Goal: Task Accomplishment & Management: Complete application form

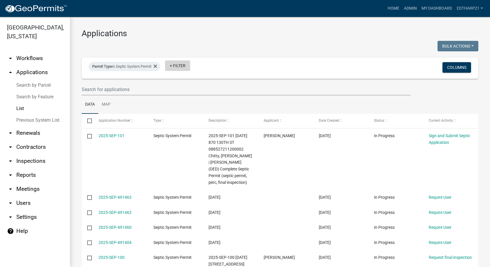
click at [175, 67] on link "+ Filter" at bounding box center [177, 65] width 25 height 11
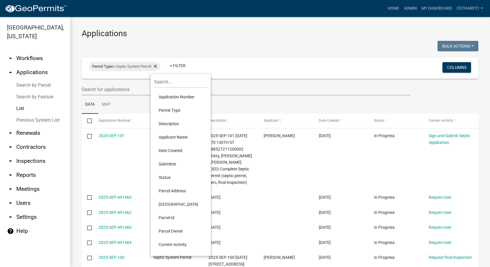
click at [167, 109] on li "Permit Type" at bounding box center [180, 110] width 53 height 13
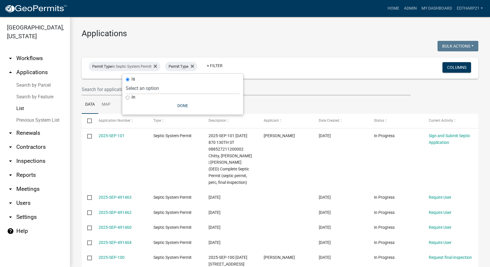
click at [127, 97] on input "in" at bounding box center [128, 98] width 4 height 4
radio input "true"
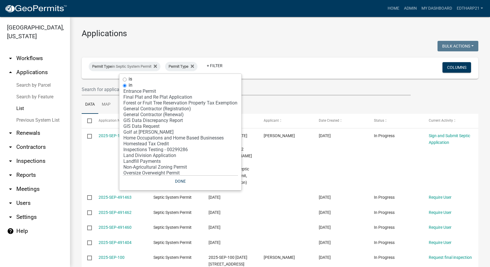
scroll to position [117, 0]
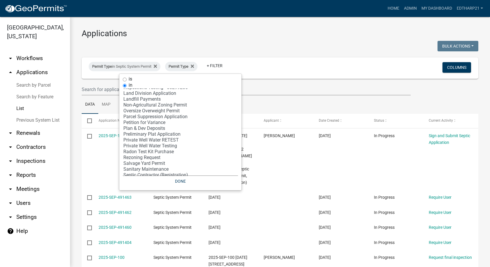
select select "30: '81c92f48-3f2d-4d93-9c6b-d1dd1ea8186b'"
click at [137, 145] on option "Private Well Water Testing" at bounding box center [180, 146] width 115 height 6
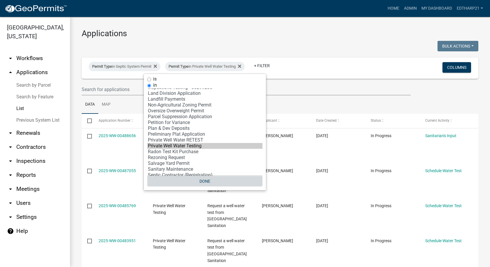
click at [204, 181] on button "Done" at bounding box center [204, 181] width 115 height 11
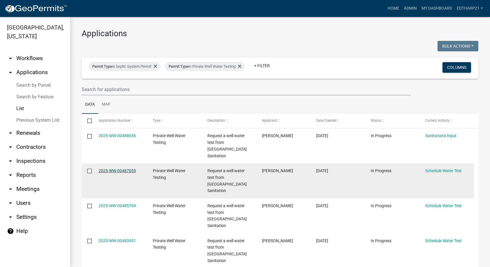
click at [132, 168] on link "2025-WW-00487055" at bounding box center [117, 170] width 37 height 5
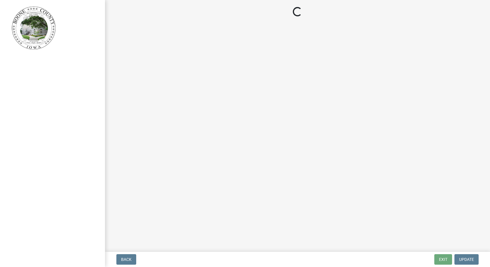
select select "1166babb-7ce8-442f-9c4a-1180ef3e1882"
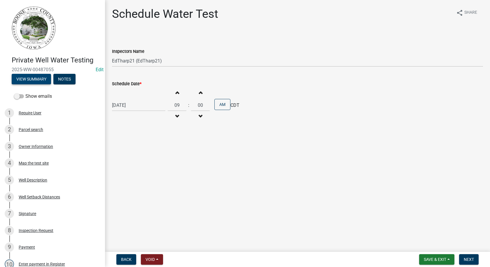
click at [37, 81] on button "View Summary" at bounding box center [31, 79] width 39 height 11
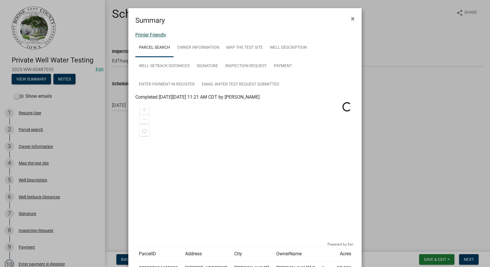
click at [160, 35] on link "Printer Friendly" at bounding box center [150, 35] width 31 height 6
click at [351, 19] on span "×" at bounding box center [353, 19] width 4 height 8
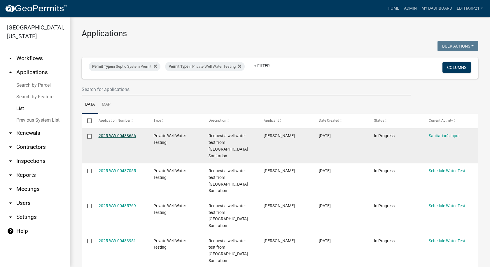
click at [132, 135] on link "2025-WW-00488656" at bounding box center [117, 135] width 37 height 5
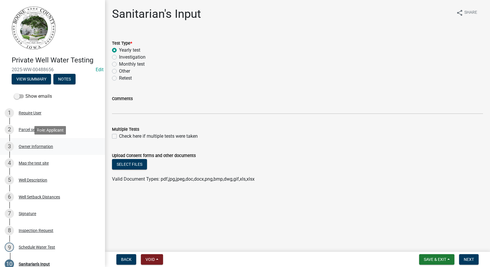
click at [35, 146] on div "Owner Information" at bounding box center [36, 146] width 34 height 4
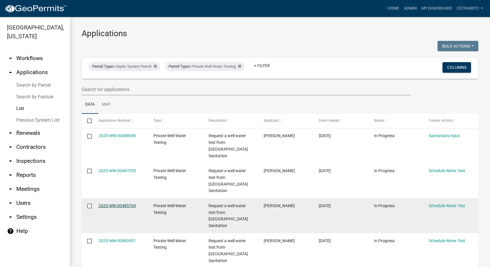
click at [129, 203] on link "2025-WW-00485769" at bounding box center [117, 205] width 37 height 5
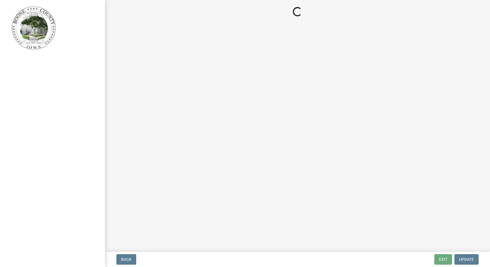
select select "1166babb-7ce8-442f-9c4a-1180ef3e1882"
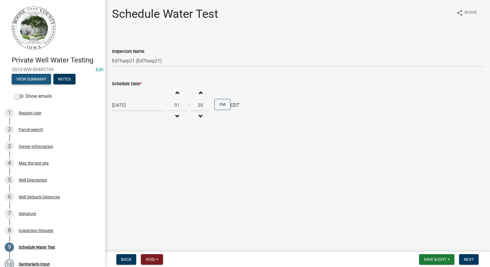
click at [40, 81] on button "View Summary" at bounding box center [31, 79] width 39 height 11
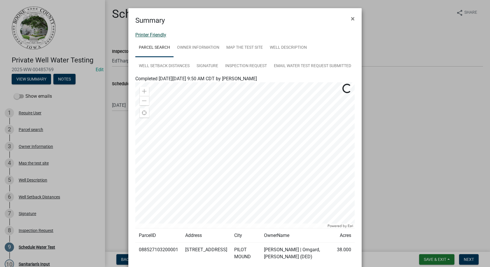
click at [158, 33] on link "Printer Friendly" at bounding box center [150, 35] width 31 height 6
click at [351, 17] on span "×" at bounding box center [353, 19] width 4 height 8
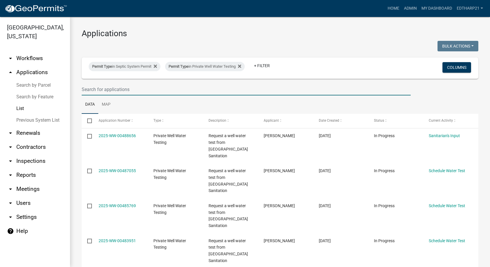
click at [93, 90] on input "text" at bounding box center [246, 89] width 329 height 12
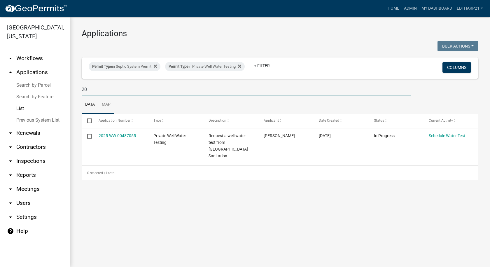
type input "2"
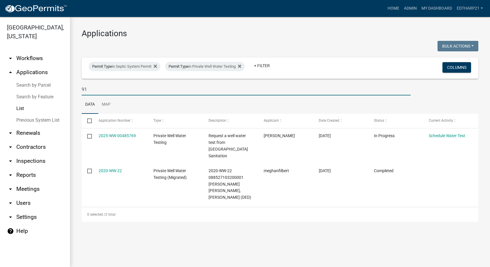
type input "9"
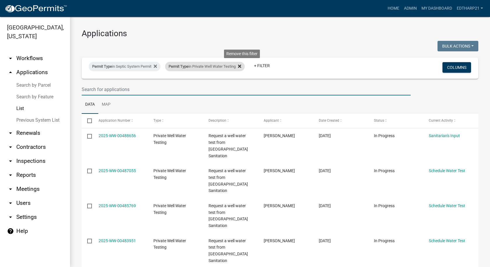
click at [241, 67] on icon at bounding box center [239, 66] width 3 height 5
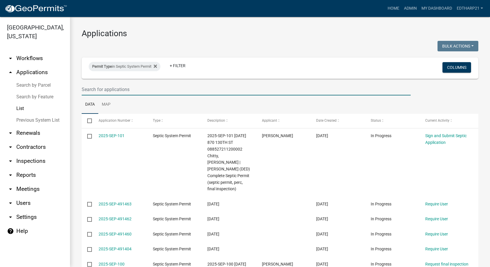
click at [91, 89] on input "text" at bounding box center [246, 89] width 329 height 12
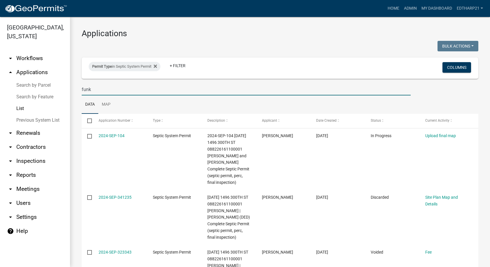
click at [91, 90] on input "funk" at bounding box center [246, 89] width 329 height 12
type input "f"
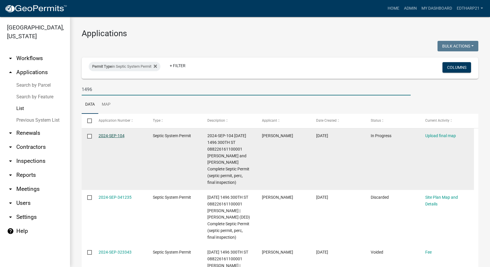
type input "1496"
click at [109, 135] on link "2024-SEP-104" at bounding box center [112, 135] width 26 height 5
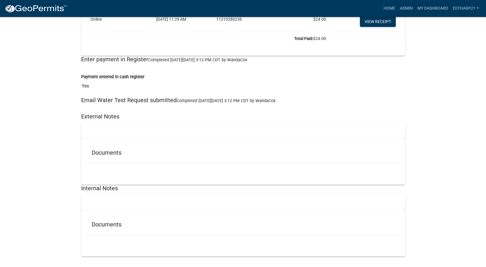
scroll to position [2271, 0]
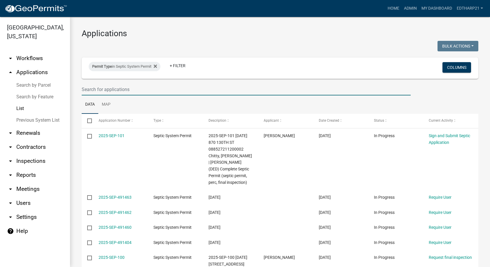
click at [92, 91] on input "text" at bounding box center [246, 89] width 329 height 12
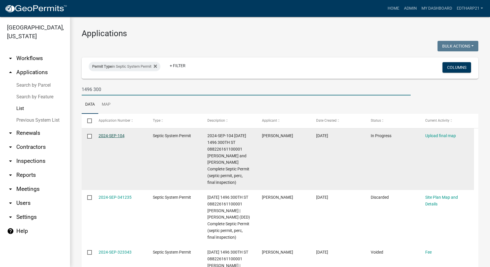
type input "1496 300"
click at [107, 137] on link "2024-SEP-104" at bounding box center [112, 135] width 26 height 5
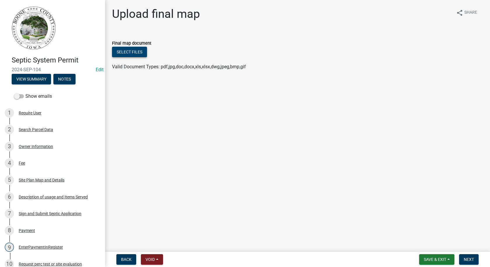
click at [131, 54] on button "Select files" at bounding box center [129, 52] width 35 height 11
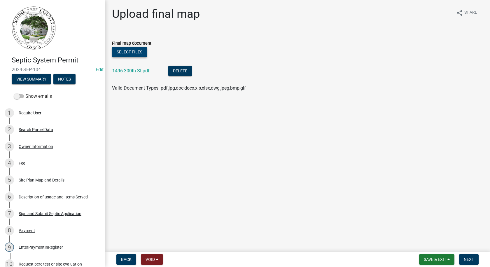
click at [134, 51] on button "Select files" at bounding box center [129, 52] width 35 height 11
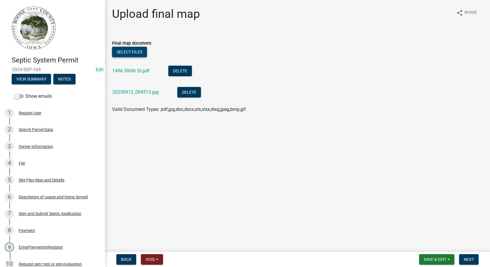
click at [139, 51] on button "Select files" at bounding box center [129, 52] width 35 height 11
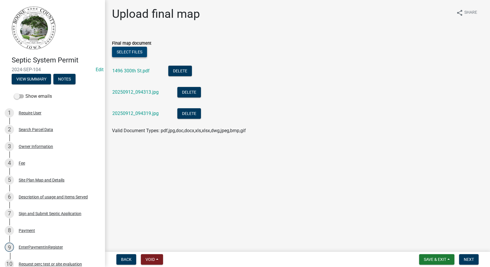
click at [137, 49] on button "Select files" at bounding box center [129, 52] width 35 height 11
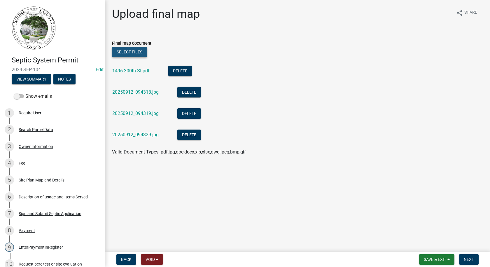
click at [119, 51] on button "Select files" at bounding box center [129, 52] width 35 height 11
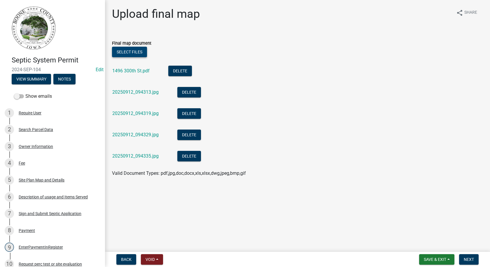
click at [141, 54] on button "Select files" at bounding box center [129, 52] width 35 height 11
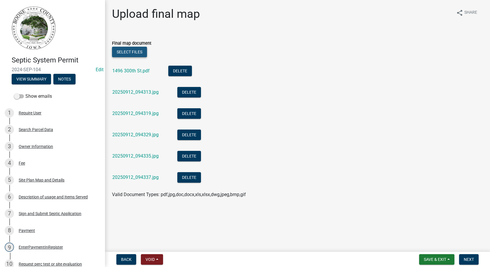
click at [129, 51] on button "Select files" at bounding box center [129, 52] width 35 height 11
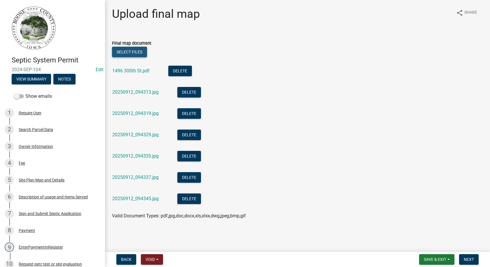
click at [139, 52] on button "Select files" at bounding box center [129, 52] width 35 height 11
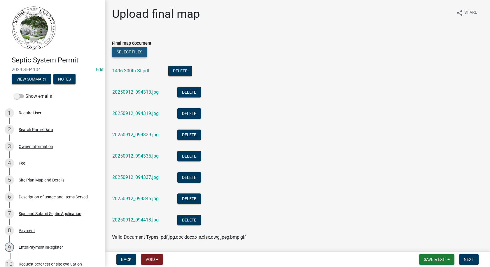
click at [129, 48] on button "Select files" at bounding box center [129, 52] width 35 height 11
click at [139, 53] on button "Select files" at bounding box center [129, 52] width 35 height 11
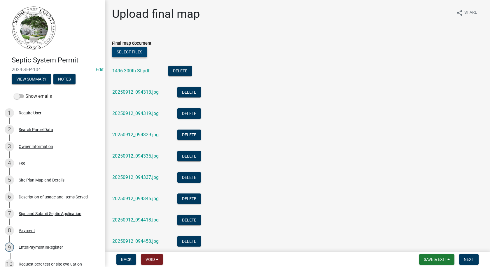
click at [136, 53] on button "Select files" at bounding box center [129, 52] width 35 height 11
click at [141, 54] on button "Select files" at bounding box center [129, 52] width 35 height 11
click at [131, 52] on button "Select files" at bounding box center [129, 52] width 35 height 11
click at [132, 54] on button "Select files" at bounding box center [129, 52] width 35 height 11
click at [122, 49] on button "Select files" at bounding box center [129, 52] width 35 height 11
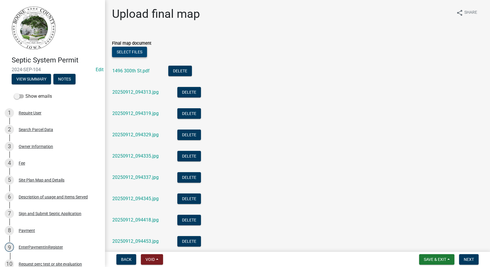
click at [121, 50] on button "Select files" at bounding box center [129, 52] width 35 height 11
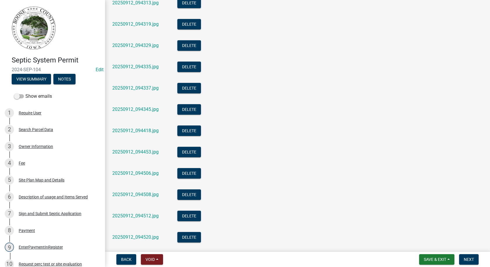
scroll to position [175, 0]
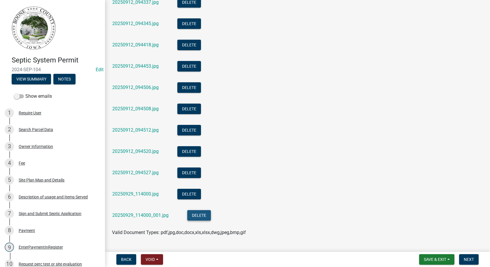
click at [197, 216] on button "Delete" at bounding box center [199, 215] width 24 height 11
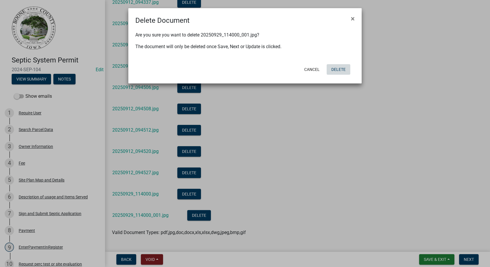
click at [341, 68] on button "Delete" at bounding box center [339, 69] width 24 height 11
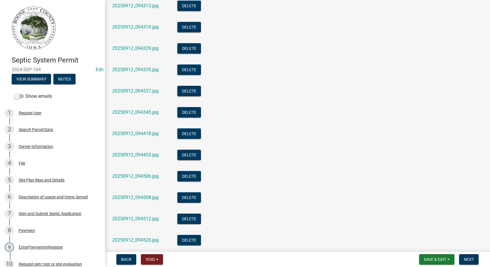
scroll to position [22, 0]
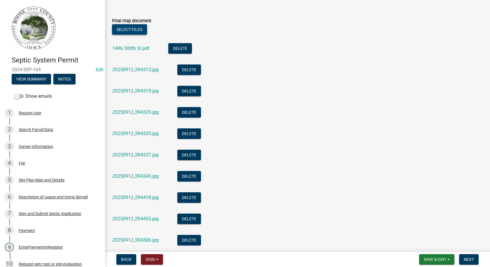
click at [137, 31] on button "Select files" at bounding box center [129, 29] width 35 height 11
click at [142, 29] on button "Select files" at bounding box center [129, 29] width 35 height 11
click at [141, 29] on button "Select files" at bounding box center [129, 29] width 35 height 11
click at [125, 27] on button "Select files" at bounding box center [129, 29] width 35 height 11
click at [134, 27] on button "Select files" at bounding box center [129, 29] width 35 height 11
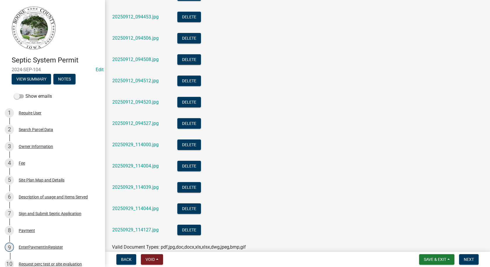
scroll to position [224, 0]
click at [424, 257] on span "Save & Exit" at bounding box center [435, 259] width 22 height 5
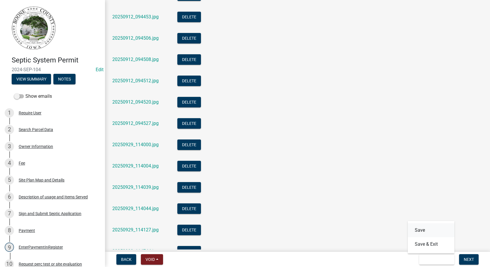
click at [419, 229] on button "Save" at bounding box center [431, 230] width 47 height 14
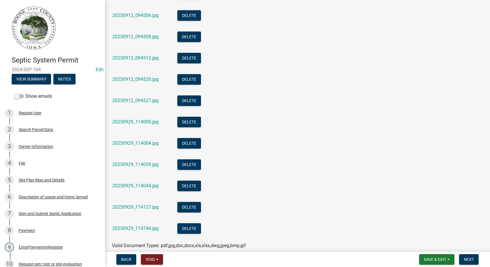
scroll to position [275, 0]
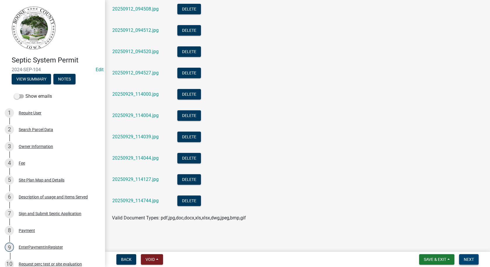
click at [464, 256] on button "Next" at bounding box center [469, 259] width 20 height 11
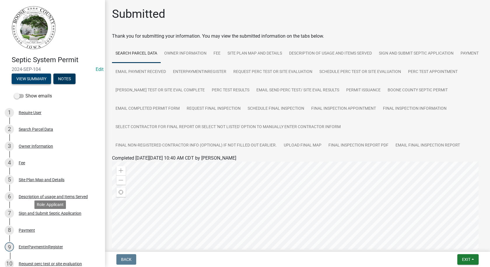
scroll to position [0, 0]
click at [58, 79] on button "Notes" at bounding box center [64, 79] width 22 height 11
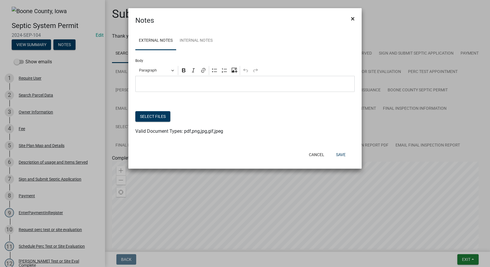
click at [353, 17] on span "×" at bounding box center [353, 19] width 4 height 8
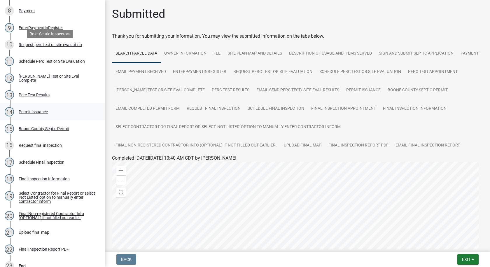
scroll to position [247, 0]
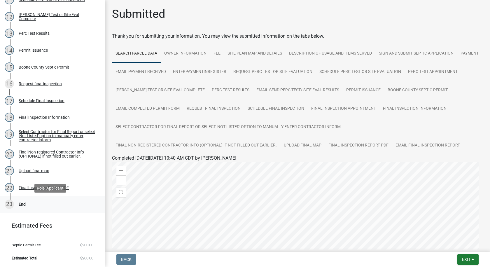
click at [23, 202] on div "End" at bounding box center [22, 204] width 7 height 4
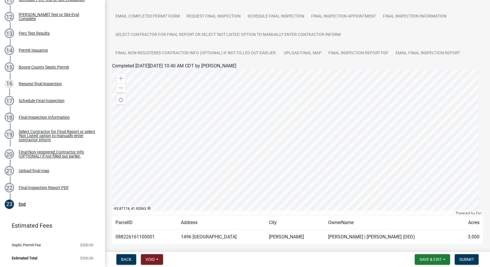
scroll to position [116, 0]
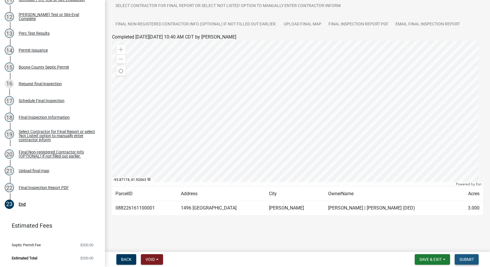
click at [468, 257] on span "Submit" at bounding box center [466, 259] width 15 height 5
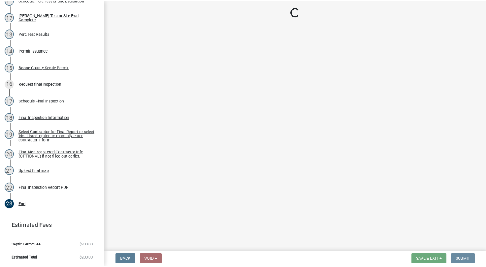
scroll to position [0, 0]
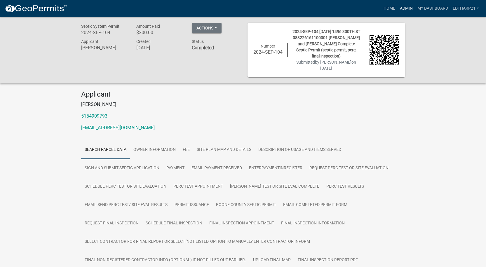
click at [401, 8] on link "Admin" at bounding box center [406, 8] width 18 height 11
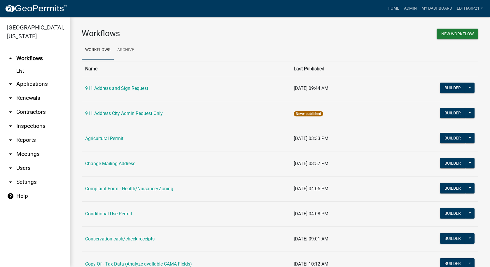
click at [40, 77] on link "arrow_drop_down Applications" at bounding box center [35, 84] width 70 height 14
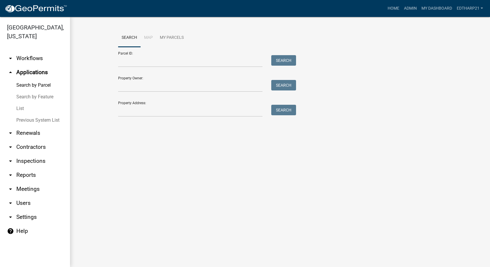
click at [22, 103] on link "List" at bounding box center [35, 109] width 70 height 12
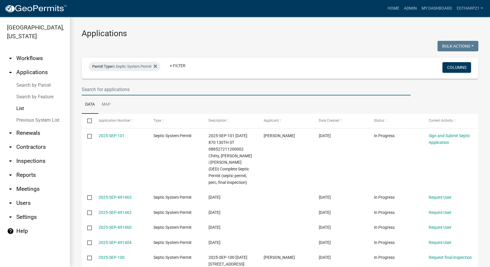
click at [87, 88] on input "text" at bounding box center [246, 89] width 329 height 12
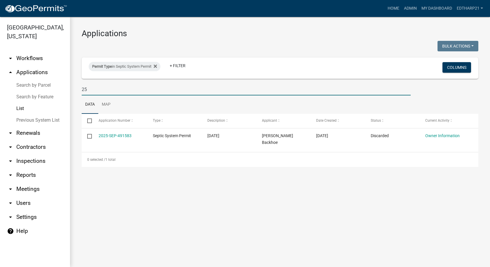
type input "2"
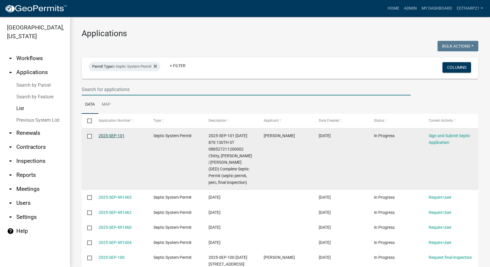
click at [112, 135] on link "2025-SEP-101" at bounding box center [112, 135] width 26 height 5
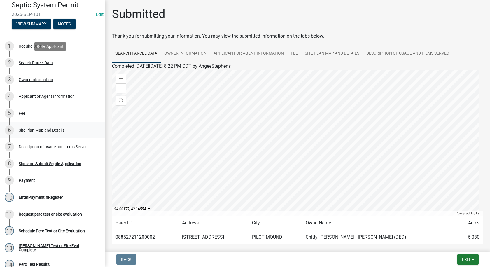
scroll to position [117, 0]
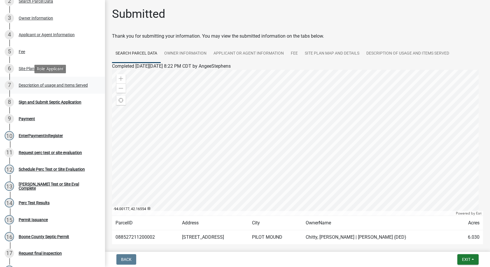
click at [57, 85] on div "Description of usage and Items Served" at bounding box center [53, 85] width 69 height 4
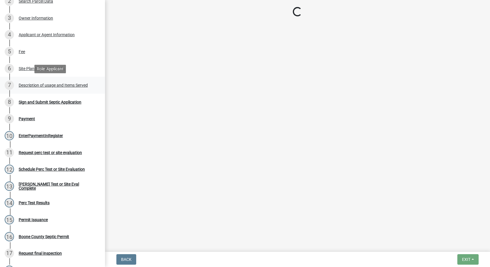
select select "e2760f97-342d-4d88-916d-4db58664e934"
select select "b661b9b1-78df-4041-ac17-7d876ec9553c"
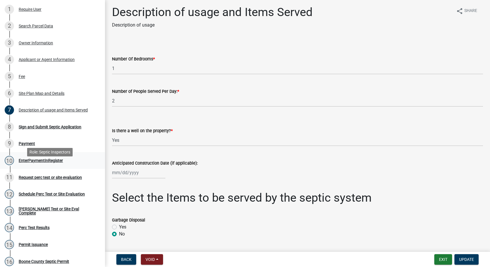
scroll to position [58, 0]
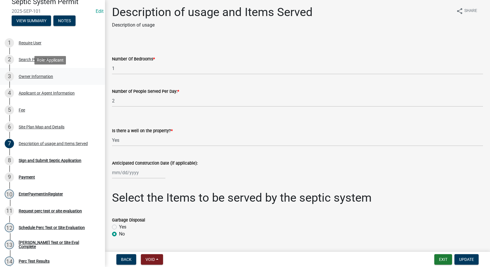
click at [44, 77] on div "Owner Information" at bounding box center [36, 76] width 34 height 4
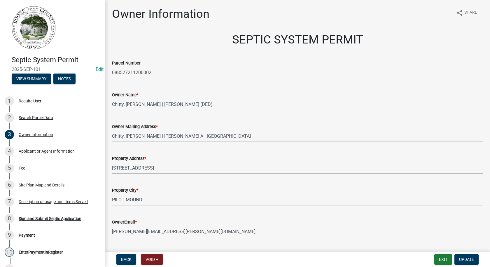
scroll to position [0, 0]
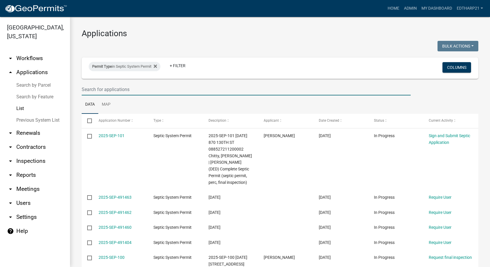
drag, startPoint x: 90, startPoint y: 84, endPoint x: 85, endPoint y: 99, distance: 15.6
click at [90, 84] on input "text" at bounding box center [246, 89] width 329 height 12
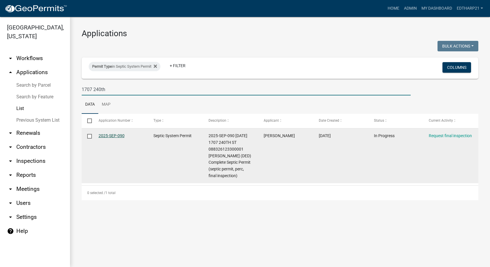
type input "1707 240th"
click at [116, 135] on link "2025-SEP-090" at bounding box center [112, 135] width 26 height 5
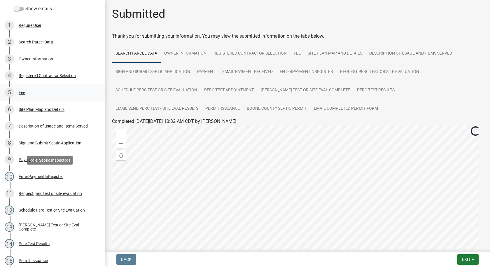
scroll to position [175, 0]
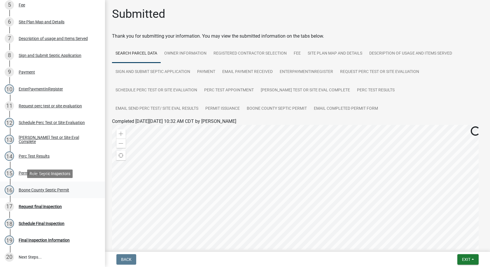
click at [56, 190] on div "Boone County Septic Permit" at bounding box center [44, 190] width 50 height 4
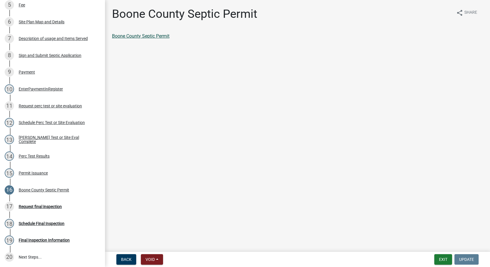
click at [164, 37] on link "Boone County Septic Permit" at bounding box center [140, 36] width 57 height 6
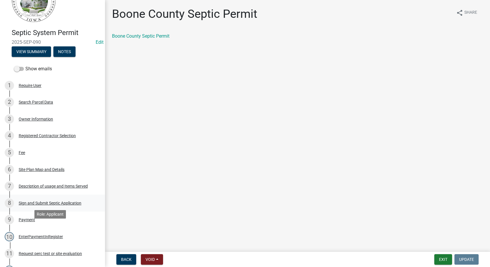
scroll to position [0, 0]
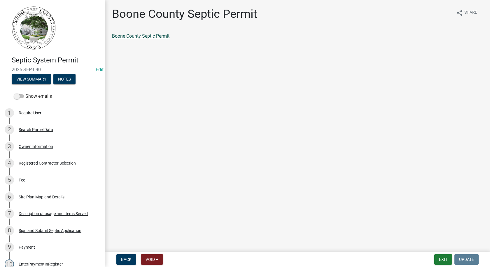
click at [136, 36] on link "Boone County Septic Permit" at bounding box center [140, 36] width 57 height 6
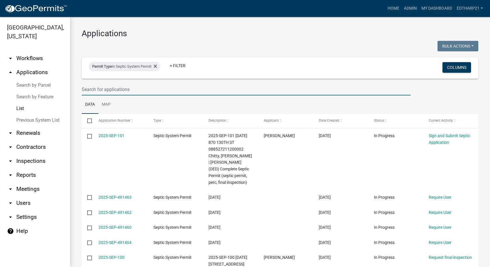
click at [87, 93] on input "text" at bounding box center [246, 89] width 329 height 12
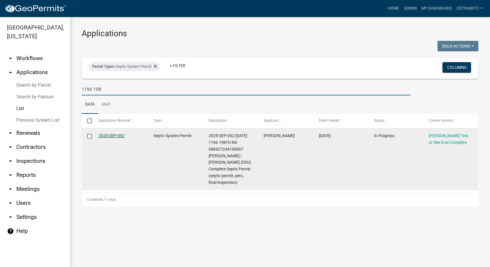
type input "1196 198"
click at [116, 135] on link "2025-SEP-092" at bounding box center [112, 135] width 26 height 5
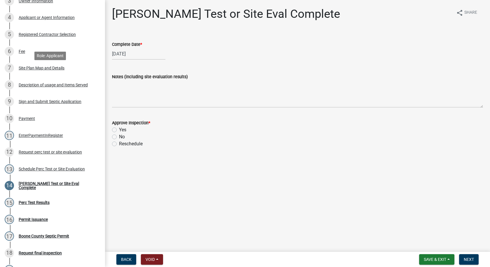
scroll to position [146, 0]
click at [119, 130] on label "Yes" at bounding box center [122, 129] width 7 height 7
click at [119, 130] on input "Yes" at bounding box center [121, 128] width 4 height 4
radio input "true"
click at [468, 257] on span "Next" at bounding box center [469, 259] width 10 height 5
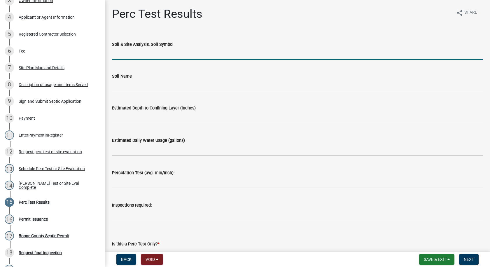
click at [142, 51] on input "Soil & Site Analysis, Soil Symbol" at bounding box center [297, 54] width 371 height 12
type input "L168B"
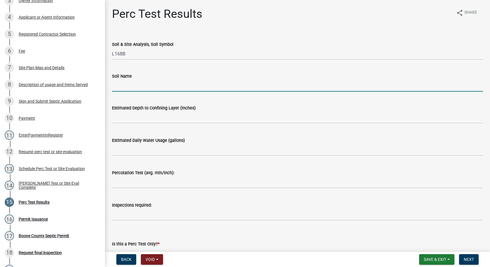
click at [128, 88] on input "Soil Name" at bounding box center [297, 86] width 371 height 12
type input "[PERSON_NAME]"
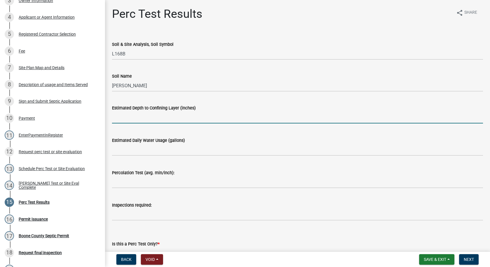
click at [139, 119] on input "text" at bounding box center [297, 117] width 371 height 12
type input "46"
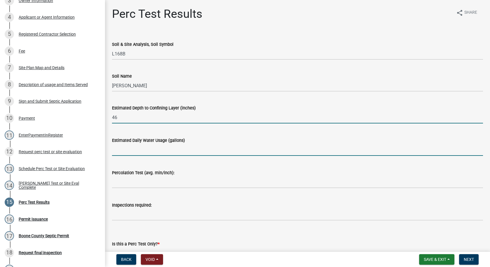
click at [127, 154] on input "text" at bounding box center [297, 150] width 371 height 12
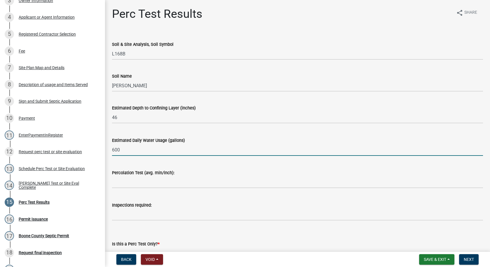
type input "600"
click at [128, 184] on input "text" at bounding box center [297, 182] width 371 height 12
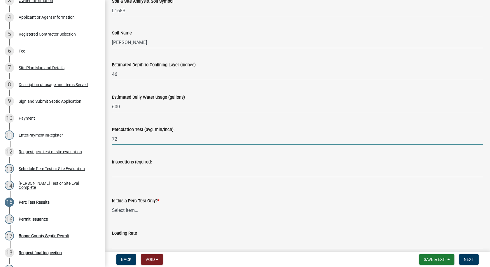
scroll to position [58, 0]
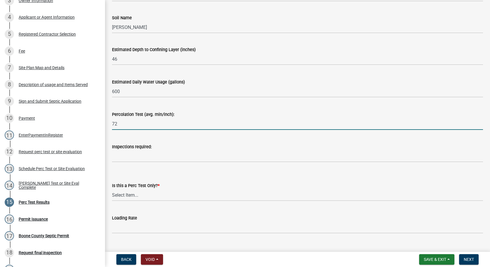
type input "72"
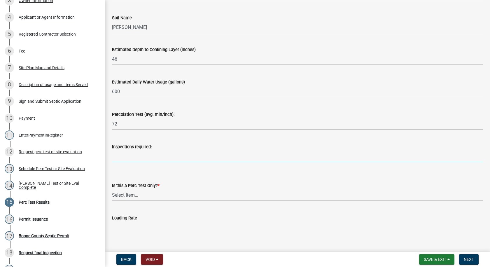
click at [118, 155] on input "Inspections required:" at bounding box center [297, 156] width 371 height 12
type input "Collection, Distribution and Final"
click at [128, 195] on select "Select Item... Yes No" at bounding box center [297, 195] width 371 height 12
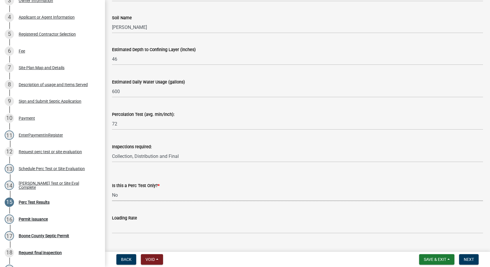
click at [112, 189] on select "Select Item... Yes No" at bounding box center [297, 195] width 371 height 12
select select "24454754-256b-47dd-bfd0-3cbbb785a58c"
click at [132, 227] on input "text" at bounding box center [297, 227] width 371 height 12
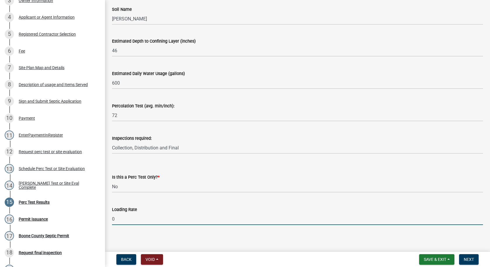
scroll to position [70, 0]
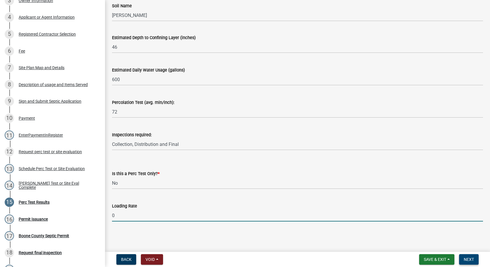
type input "0.0"
click at [466, 257] on span "Next" at bounding box center [469, 259] width 10 height 5
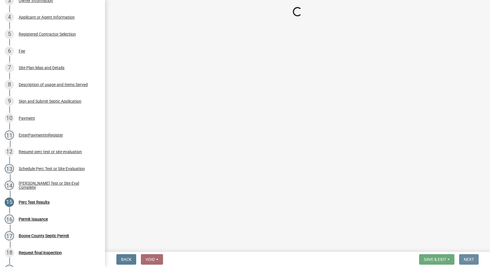
scroll to position [0, 0]
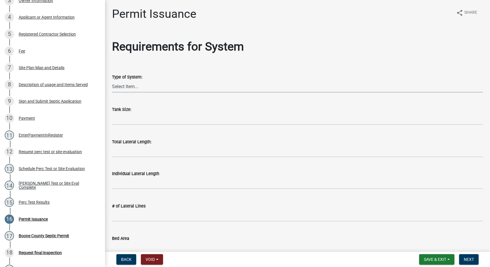
click at [133, 85] on select "Select Item... At grade [GEOGRAPHIC_DATA] Other Peat Sand filter Textile Waterl…" at bounding box center [297, 87] width 371 height 12
click at [112, 81] on select "Select Item... At grade [GEOGRAPHIC_DATA] Other Peat Sand filter Textile Waterl…" at bounding box center [297, 87] width 371 height 12
select select "d5ea713d-9362-4cc1-a895-473b1c802a55"
click at [122, 122] on input "text" at bounding box center [297, 119] width 371 height 12
type input "1500"
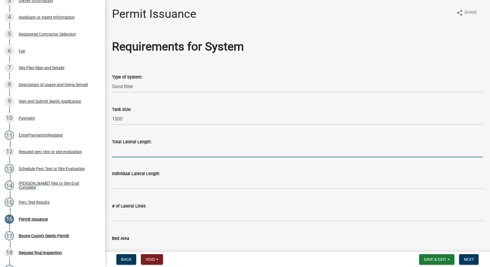
click at [131, 155] on input "Total Lateral Length:" at bounding box center [297, 151] width 371 height 12
type input "0"
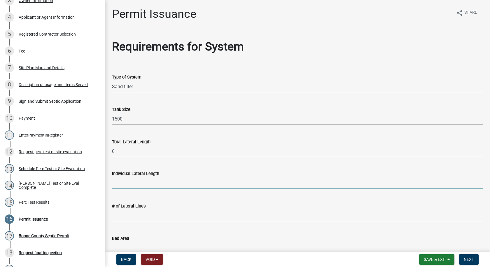
click at [134, 182] on input "text" at bounding box center [297, 183] width 371 height 12
type input "0"
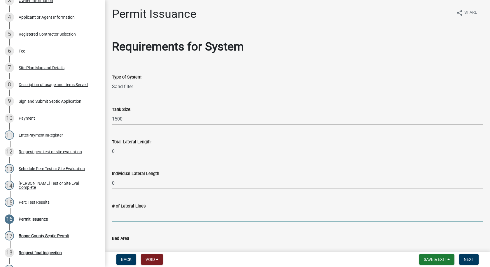
click at [118, 214] on input "text" at bounding box center [297, 215] width 371 height 12
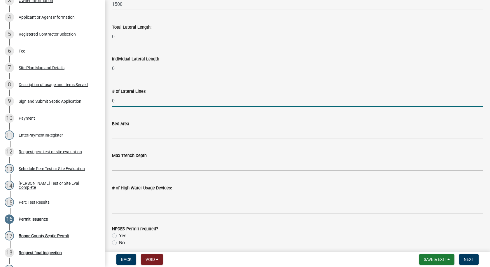
scroll to position [117, 0]
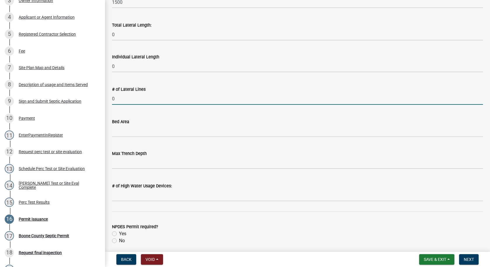
type input "0"
click at [122, 131] on input "Bed Area" at bounding box center [297, 131] width 371 height 12
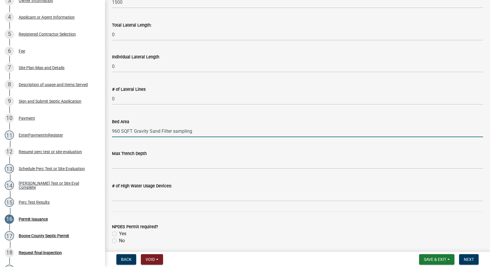
click at [183, 131] on input "960 SQFT Gravity Sand Filter sampling" at bounding box center [297, 131] width 371 height 12
drag, startPoint x: 196, startPoint y: 130, endPoint x: 197, endPoint y: 137, distance: 7.6
click at [197, 130] on input "960 SQFT Gravity Sand Filter sampeling" at bounding box center [297, 131] width 371 height 12
type input "960 SQFT Gravity Sand Filter sampling port with pump discharge."
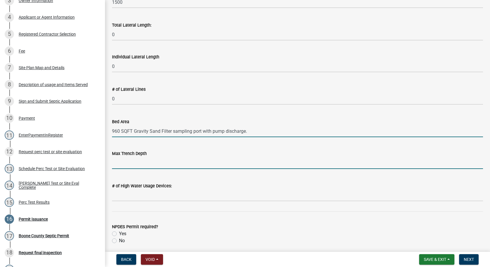
click at [138, 164] on input "text" at bounding box center [297, 163] width 371 height 12
type input "10"
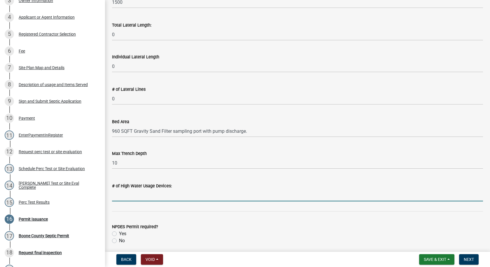
click at [132, 197] on input "text" at bounding box center [297, 195] width 371 height 12
type input "2"
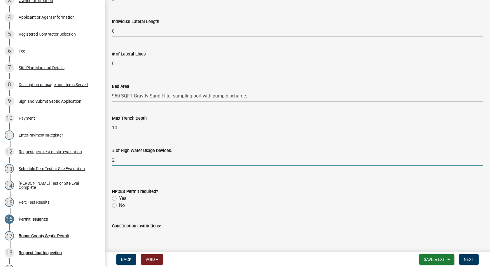
scroll to position [187, 0]
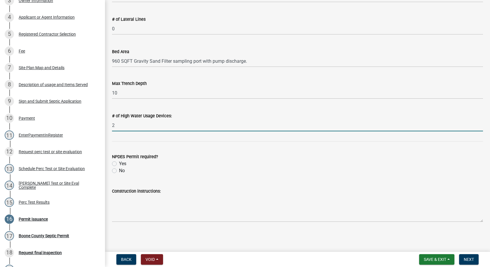
click at [119, 169] on label "No" at bounding box center [122, 170] width 6 height 7
click at [119, 169] on input "No" at bounding box center [121, 169] width 4 height 4
radio input "true"
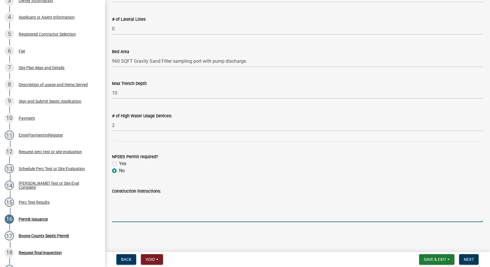
click at [116, 198] on textarea "Construction instructions:" at bounding box center [297, 208] width 371 height 27
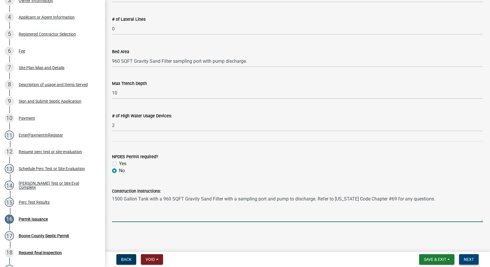
type textarea "1500 Gallon Tank with a 960 SQFT Gravity Sand Filter with a sampling port and p…"
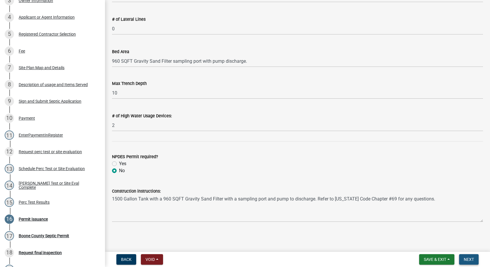
click at [469, 257] on span "Next" at bounding box center [469, 259] width 10 height 5
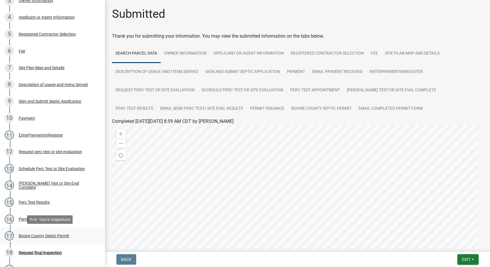
click at [30, 237] on div "Boone County Septic Permit" at bounding box center [44, 236] width 50 height 4
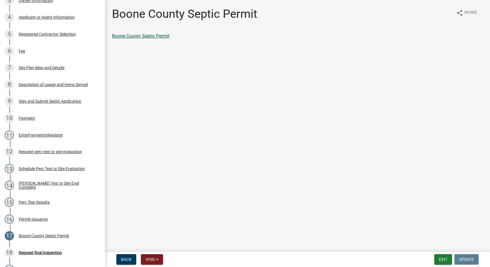
click at [147, 37] on link "Boone County Septic Permit" at bounding box center [140, 36] width 57 height 6
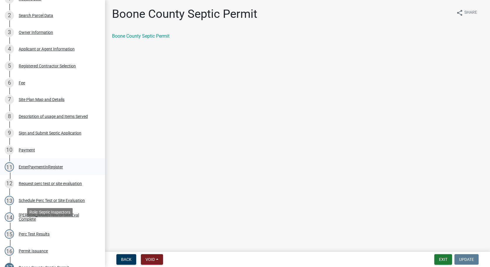
scroll to position [40, 0]
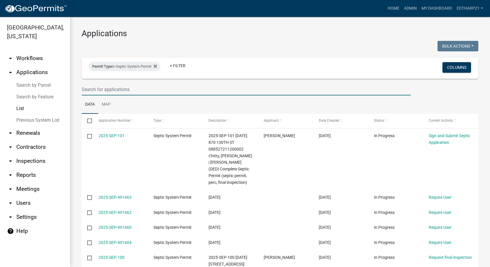
click at [89, 87] on input "text" at bounding box center [246, 89] width 329 height 12
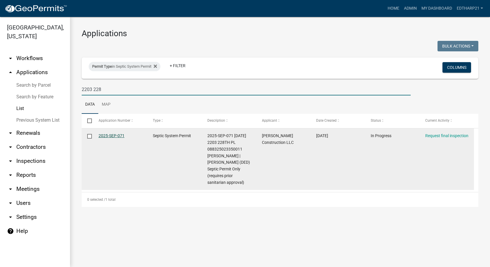
type input "2203 228"
click at [113, 137] on link "2025-SEP-071" at bounding box center [112, 135] width 26 height 5
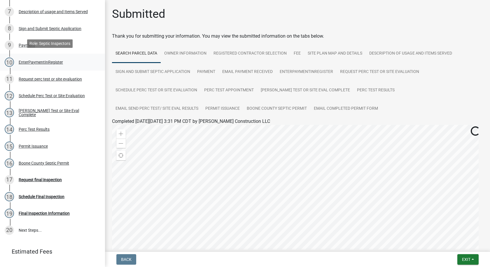
scroll to position [204, 0]
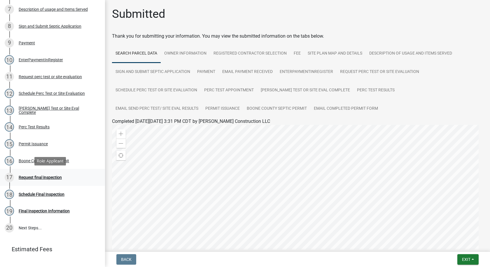
click at [60, 176] on div "Request final inspection" at bounding box center [40, 177] width 43 height 4
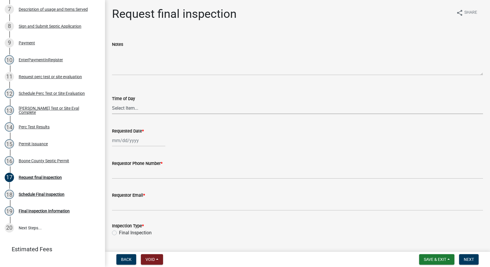
click at [118, 106] on select "Select Item... AM PM" at bounding box center [297, 108] width 371 height 12
click at [127, 106] on select "Select Item... AM PM" at bounding box center [297, 108] width 371 height 12
click at [112, 102] on select "Select Item... AM PM" at bounding box center [297, 108] width 371 height 12
select select "ea230207-152d-431d-88d2-69d4b5aeb3ad"
click at [120, 141] on div at bounding box center [138, 140] width 53 height 12
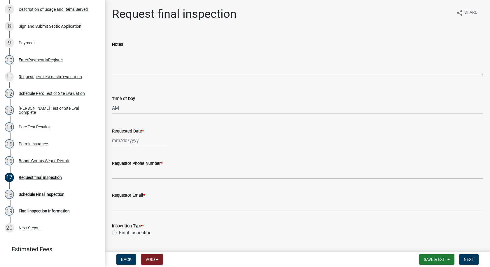
select select "10"
select select "2025"
click at [118, 154] on span "Previous month" at bounding box center [118, 153] width 4 height 4
select select "9"
click at [136, 198] on div "24" at bounding box center [136, 199] width 9 height 9
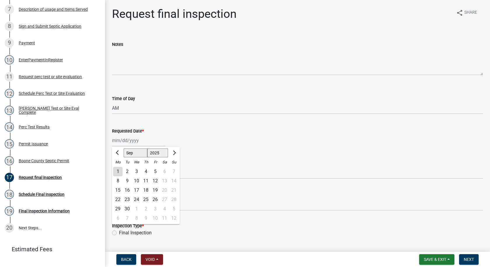
type input "[DATE]"
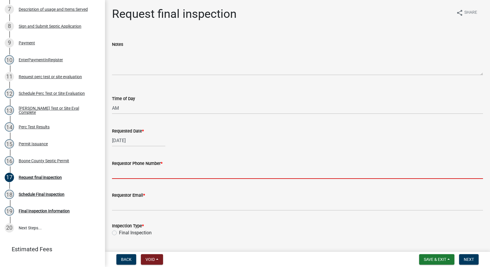
click at [134, 176] on input "Requestor Phone Number *" at bounding box center [297, 173] width 371 height 12
type input "[PHONE_NUMBER]"
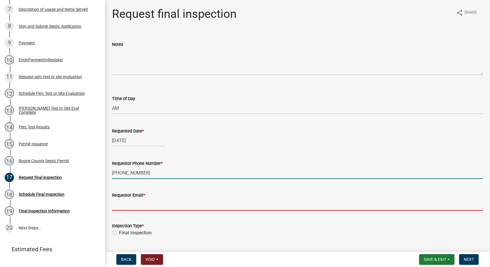
click at [131, 207] on input "Requestor Email *" at bounding box center [297, 205] width 371 height 12
type input "[PERSON_NAME]"
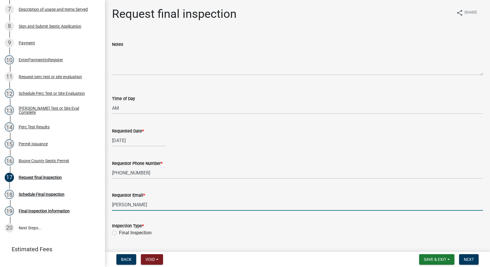
click at [119, 232] on label "Final Inspection" at bounding box center [135, 232] width 33 height 7
click at [119, 232] on input "Final Inspection" at bounding box center [121, 231] width 4 height 4
radio input "true"
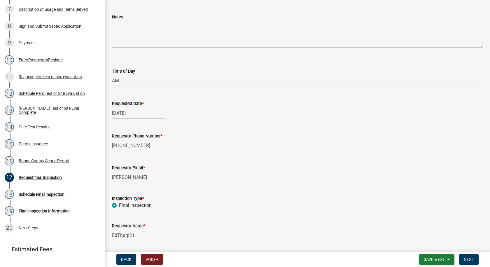
scroll to position [47, 0]
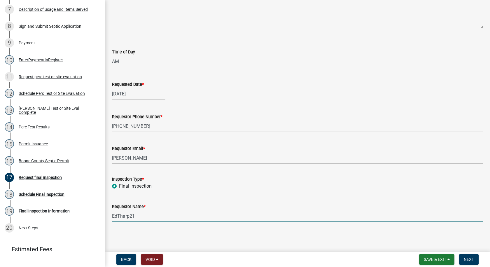
drag, startPoint x: 138, startPoint y: 216, endPoint x: 143, endPoint y: 214, distance: 5.2
click at [138, 215] on input "EdTharp21" at bounding box center [297, 216] width 371 height 12
type input "E"
type input "[PERSON_NAME] Molitors Const."
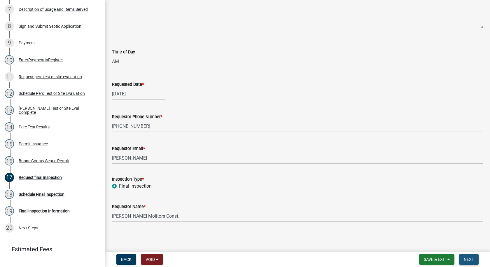
click at [468, 257] on span "Next" at bounding box center [469, 259] width 10 height 5
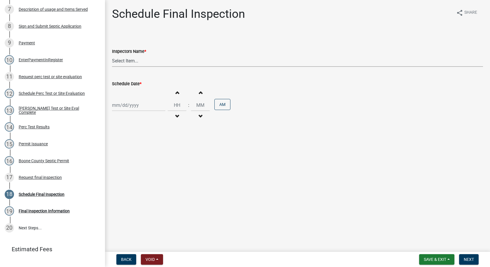
click at [131, 64] on select "Select Item... EdTharp21 (EdTharp21) mspeers ([PERSON_NAME]) WandaCox ([PERSON_…" at bounding box center [297, 61] width 371 height 12
select select "1166babb-7ce8-442f-9c4a-1180ef3e1882"
click at [112, 55] on select "Select Item... EdTharp21 (EdTharp21) mspeers ([PERSON_NAME]) WandaCox ([PERSON_…" at bounding box center [297, 61] width 371 height 12
click at [123, 111] on div at bounding box center [138, 105] width 53 height 12
select select "10"
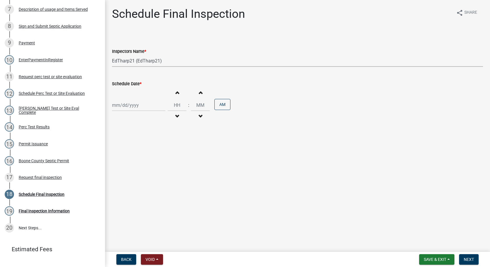
select select "2025"
click at [118, 117] on span "Previous month" at bounding box center [118, 117] width 4 height 4
select select "9"
click at [135, 163] on div "24" at bounding box center [136, 164] width 9 height 9
type input "[DATE]"
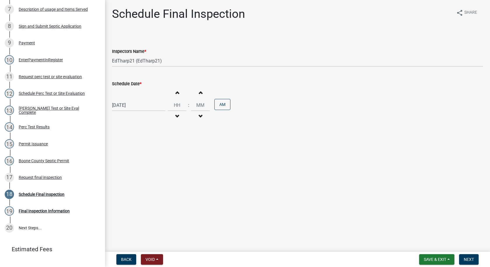
click at [176, 91] on span "button" at bounding box center [177, 92] width 3 height 5
type input "01"
type input "00"
click at [177, 117] on button "Decrement hours" at bounding box center [177, 116] width 12 height 11
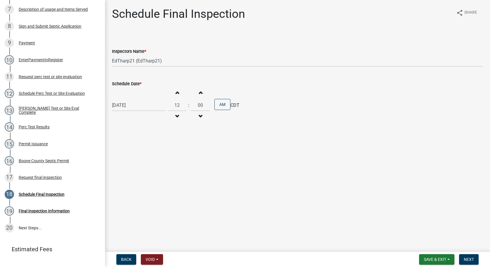
type input "11"
click at [224, 105] on button "PM" at bounding box center [222, 104] width 16 height 11
click at [466, 257] on span "Next" at bounding box center [469, 259] width 10 height 5
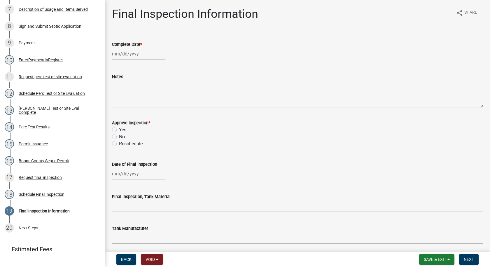
select select "10"
select select "2025"
click at [124, 55] on div "[PERSON_NAME] Feb Mar Apr [PERSON_NAME][DATE] Oct Nov [DATE] 1526 1527 1528 152…" at bounding box center [138, 54] width 53 height 12
click at [116, 64] on button "Previous month" at bounding box center [117, 66] width 7 height 9
select select "9"
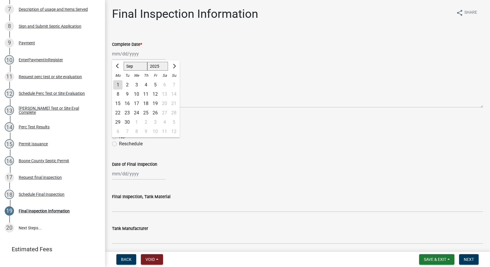
click at [137, 111] on div "24" at bounding box center [136, 112] width 9 height 9
type input "[DATE]"
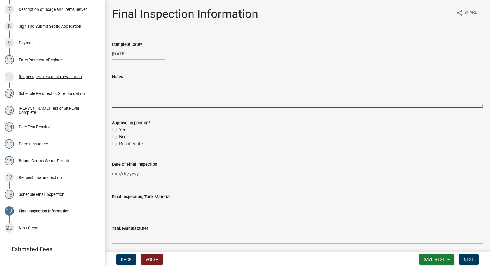
click at [116, 83] on textarea "Notes" at bounding box center [297, 93] width 371 height 27
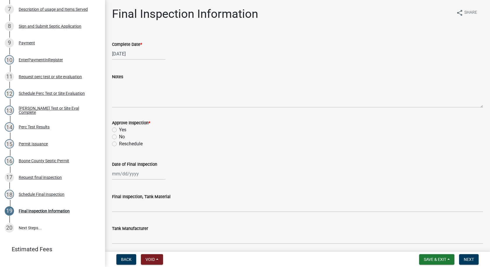
click at [119, 130] on label "Yes" at bounding box center [122, 129] width 7 height 7
click at [119, 130] on input "Yes" at bounding box center [121, 128] width 4 height 4
radio input "true"
click at [118, 175] on div at bounding box center [138, 174] width 53 height 12
select select "10"
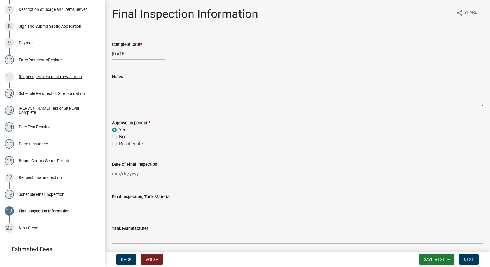
select select "2025"
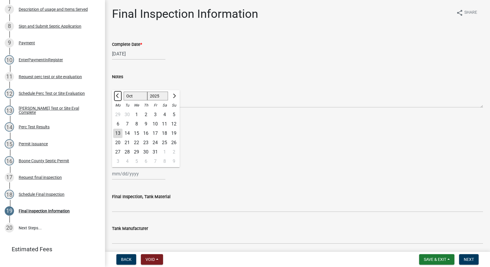
click at [117, 94] on button "Previous month" at bounding box center [117, 95] width 7 height 9
select select "9"
click at [136, 142] on div "24" at bounding box center [136, 142] width 9 height 9
type input "[DATE]"
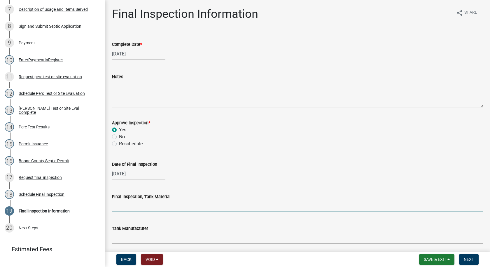
click at [122, 208] on input "Final Inspection, Tank Material" at bounding box center [297, 206] width 371 height 12
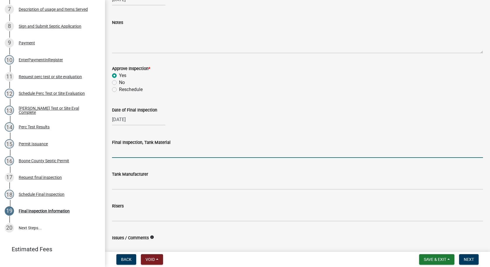
scroll to position [58, 0]
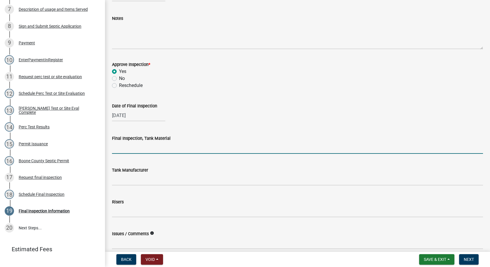
type input "Poly"
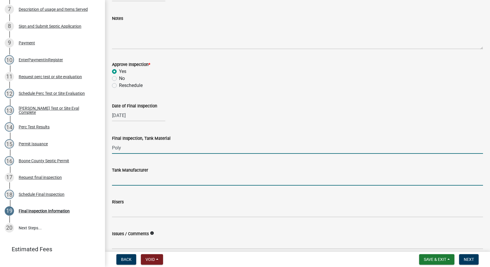
click at [123, 178] on input "Tank Manufacturer" at bounding box center [297, 180] width 371 height 12
type input "Infiltrator"
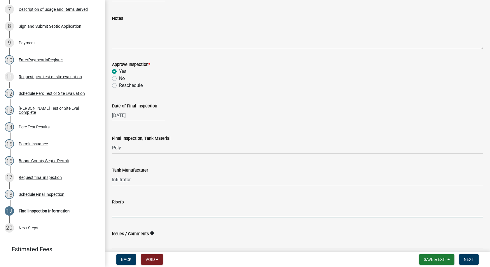
click at [114, 212] on input "Risers" at bounding box center [297, 211] width 371 height 12
drag, startPoint x: 112, startPoint y: 211, endPoint x: 248, endPoint y: 209, distance: 135.9
click at [248, 209] on input "48" inlet - 36" outlet- pump tank riser 36" - 12" riser on Coco filter" at bounding box center [297, 211] width 371 height 12
type input "48" inlet - 36" outlet- pump tank riser 36" - 12" riser on Coco filter"
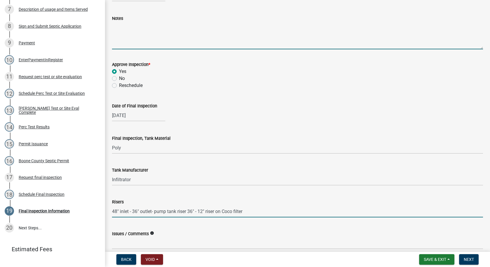
click at [115, 27] on textarea "Notes" at bounding box center [297, 35] width 371 height 27
paste textarea "48" inlet - 36" outlet- pump tank riser 36" - 12" riser on Coco filter"
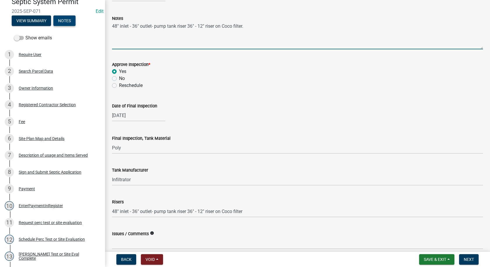
type textarea "48" inlet - 36" outlet- pump tank riser 36" - 12" riser on Coco filter."
click at [71, 21] on button "Notes" at bounding box center [64, 20] width 22 height 11
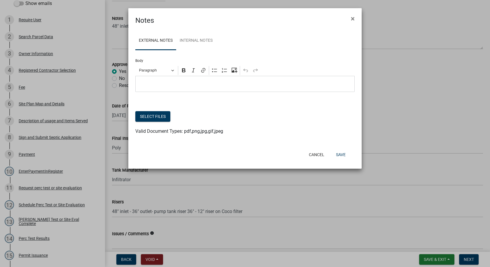
scroll to position [24, 0]
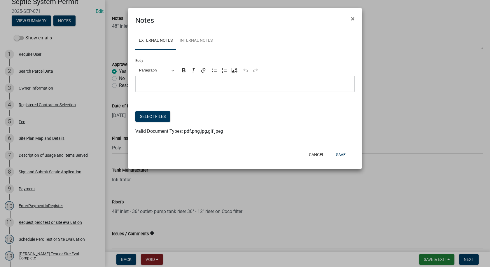
click at [146, 82] on p "Editor editing area: main. Press Alt+0 for help." at bounding box center [245, 84] width 213 height 7
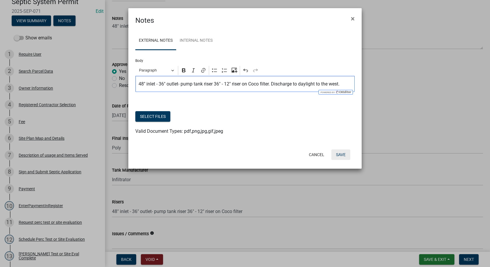
click at [338, 153] on button "Save" at bounding box center [340, 154] width 19 height 11
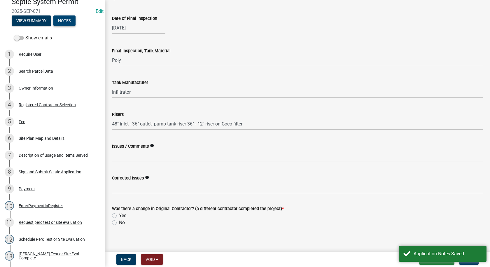
scroll to position [151, 0]
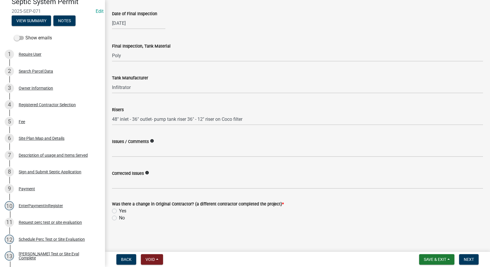
click at [119, 218] on label "No" at bounding box center [122, 217] width 6 height 7
click at [119, 218] on input "No" at bounding box center [121, 216] width 4 height 4
radio input "true"
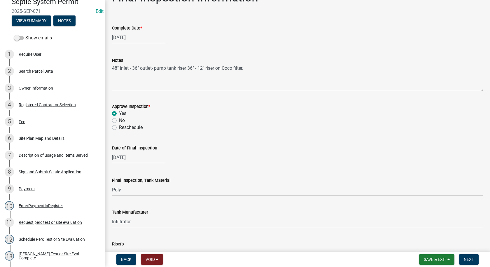
scroll to position [0, 0]
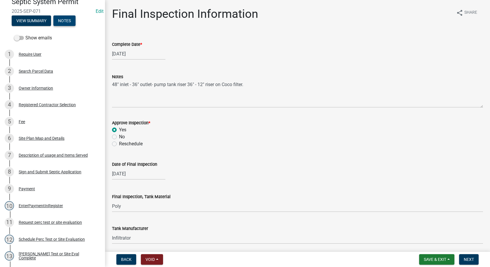
click at [62, 18] on button "Notes" at bounding box center [64, 20] width 22 height 11
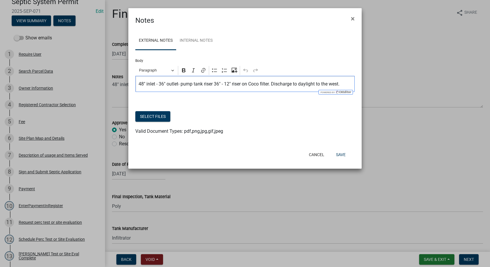
click at [343, 84] on p "48" inlet - 36" outlet- pump tank riser 36" - 12" riser on Coco filter. Dischar…" at bounding box center [245, 84] width 213 height 7
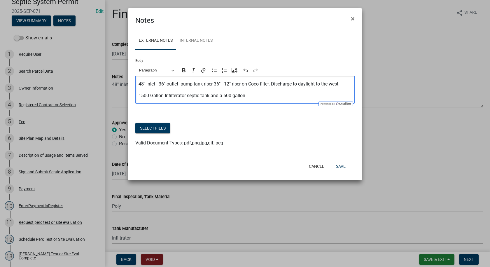
click at [176, 96] on p "1500 Gallon Infilterator septic tank and a 500 gallon" at bounding box center [245, 95] width 213 height 7
click at [243, 96] on p "1500 Gallon Infiltrator septic tank and a 500 gallon" at bounding box center [245, 95] width 213 height 7
click at [164, 96] on p "1500 Gallon Infiltrator septic tank and a 500 gallon" at bounding box center [245, 95] width 213 height 7
click at [254, 96] on p "1500 Gallon poly Infiltrator septic tank and a 500 gallon" at bounding box center [245, 95] width 213 height 7
click at [343, 97] on p "1500 Gallon poly Infiltrator septic tank and a 500 gallon poly pump tank with C…" at bounding box center [245, 95] width 213 height 7
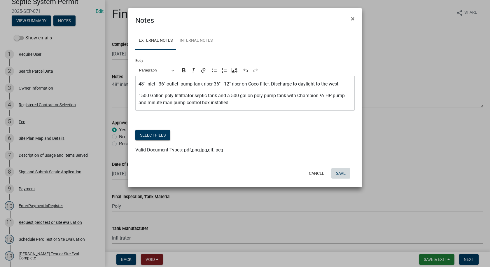
click at [340, 173] on button "Save" at bounding box center [340, 173] width 19 height 11
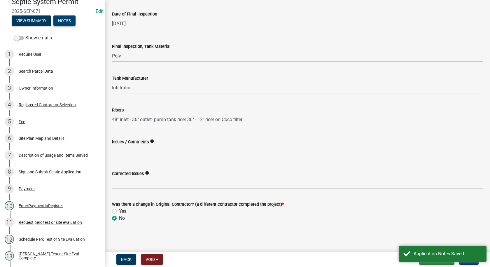
scroll to position [151, 0]
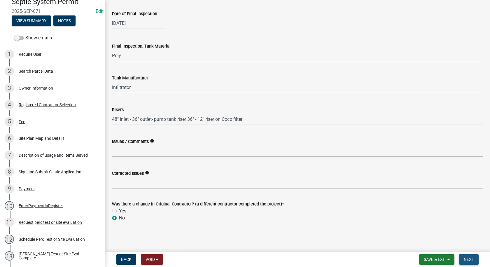
click at [466, 257] on span "Next" at bounding box center [469, 259] width 10 height 5
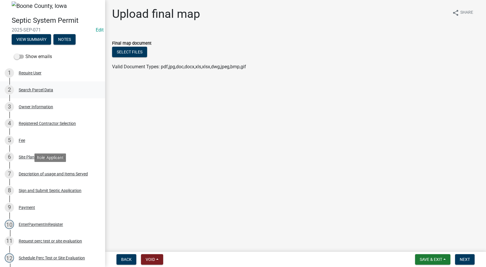
scroll to position [0, 0]
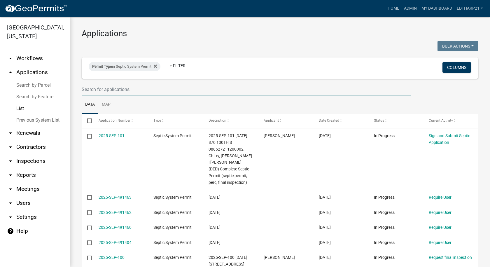
drag, startPoint x: 96, startPoint y: 90, endPoint x: 84, endPoint y: 93, distance: 12.1
click at [96, 90] on input "text" at bounding box center [246, 89] width 329 height 12
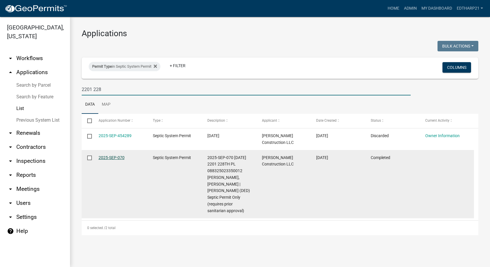
type input "2201 228"
click at [107, 157] on link "2025-SEP-070" at bounding box center [112, 157] width 26 height 5
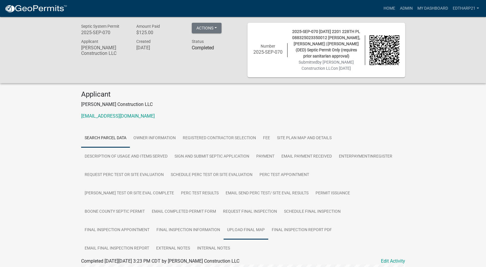
click at [268, 221] on link "Upload final map" at bounding box center [245, 230] width 45 height 19
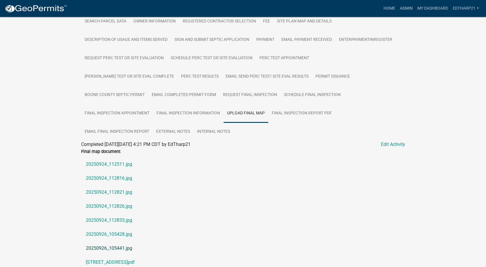
scroll to position [132, 0]
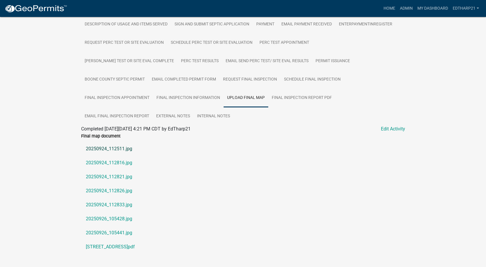
click at [106, 142] on link "20250924_112511.jpg" at bounding box center [243, 149] width 324 height 14
click at [118, 156] on link "20250924_112816.jpg" at bounding box center [243, 163] width 324 height 14
click at [109, 226] on link "20250926_105441.jpg" at bounding box center [243, 233] width 324 height 14
click at [109, 212] on link "20250926_105428.jpg" at bounding box center [243, 219] width 324 height 14
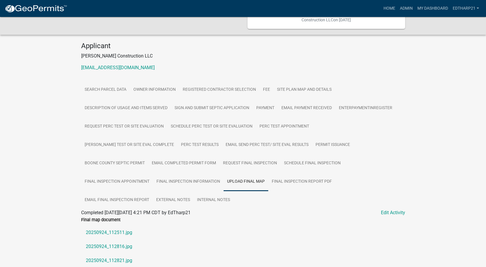
scroll to position [0, 0]
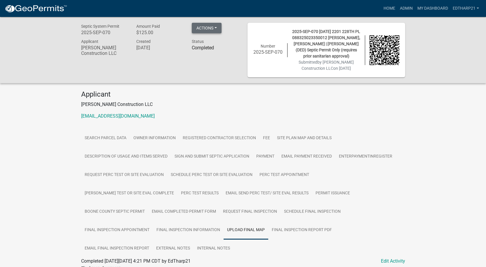
click at [211, 27] on button "Actions" at bounding box center [207, 28] width 30 height 11
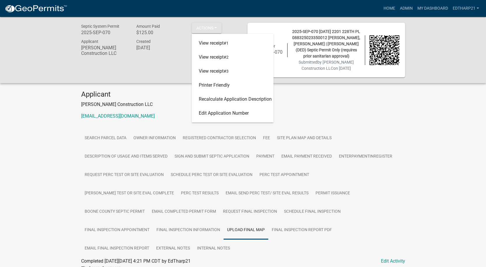
click at [59, 126] on div "Septic System Permit 2025-SEP-070 Amount Paid $125.00 Actions View receipt #1 V…" at bounding box center [243, 214] width 486 height 394
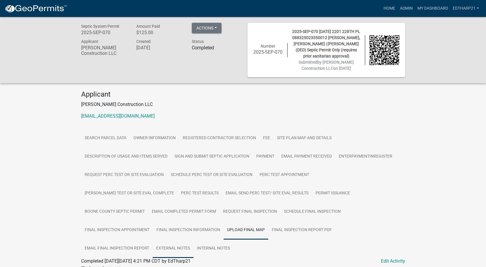
click at [193, 239] on link "External Notes" at bounding box center [173, 248] width 41 height 19
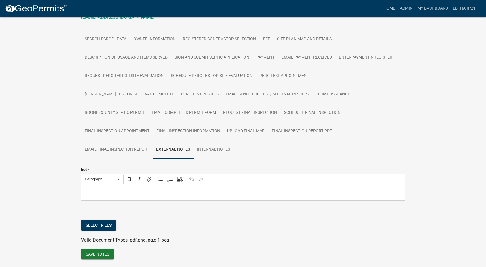
scroll to position [99, 0]
click at [94, 220] on button "Select files" at bounding box center [98, 225] width 35 height 11
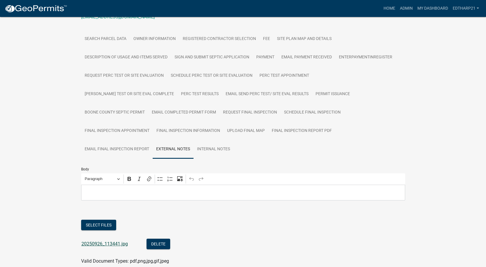
click at [118, 241] on link "20250926_113441.jpg" at bounding box center [104, 244] width 46 height 6
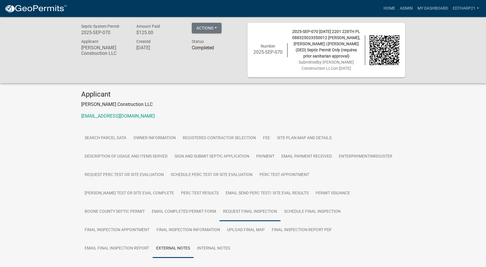
scroll to position [117, 0]
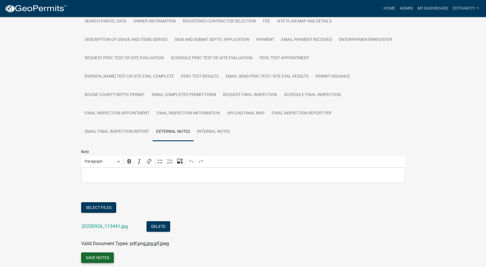
click at [104, 252] on button "Save Notes" at bounding box center [97, 257] width 33 height 11
click at [95, 172] on p "Editor editing area: main. Press Alt+0 for help." at bounding box center [243, 175] width 318 height 7
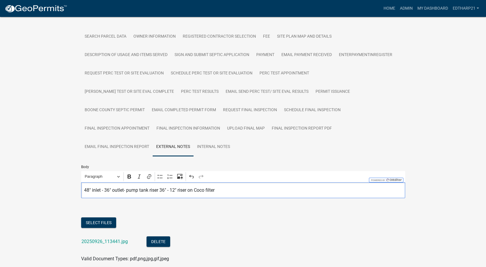
scroll to position [91, 0]
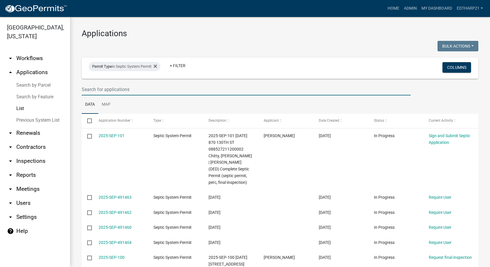
click at [89, 89] on input "text" at bounding box center [246, 89] width 329 height 12
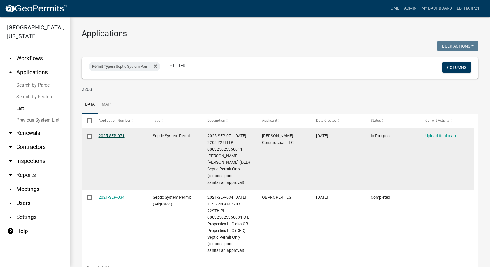
type input "2203"
click at [119, 136] on link "2025-SEP-071" at bounding box center [112, 135] width 26 height 5
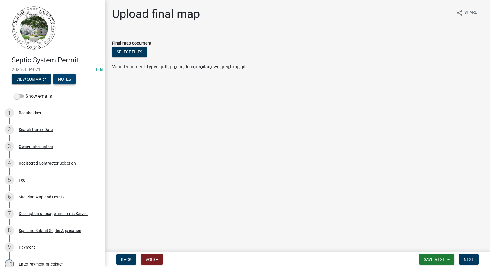
click at [68, 77] on button "Notes" at bounding box center [64, 79] width 22 height 11
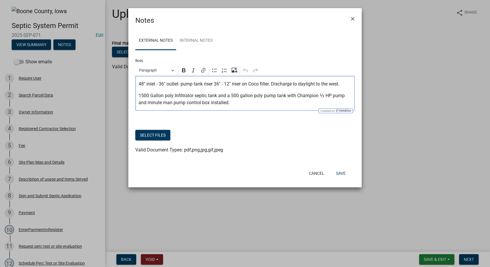
drag, startPoint x: 139, startPoint y: 95, endPoint x: 231, endPoint y: 106, distance: 92.8
click at [231, 106] on p "1500 Gallon poly Infiltrator septic tank and a 500 gallon poly pump tank with C…" at bounding box center [245, 99] width 213 height 14
copy p "1500 Gallon poly Infiltrator septic tank and a 500 gallon poly pump tank with C…"
click at [339, 174] on button "Save" at bounding box center [340, 173] width 19 height 11
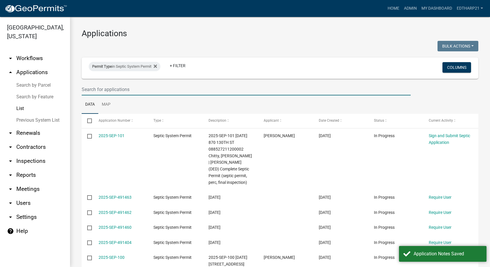
click at [92, 90] on input "text" at bounding box center [246, 89] width 329 height 12
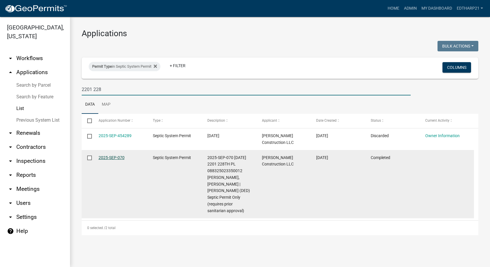
type input "2201 228"
click at [110, 157] on link "2025-SEP-070" at bounding box center [112, 157] width 26 height 5
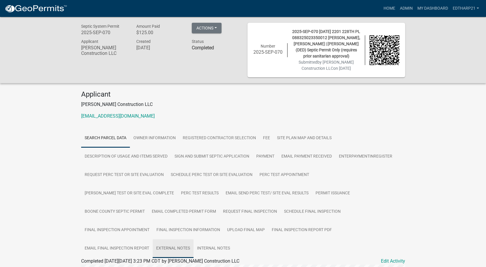
click at [193, 239] on link "External Notes" at bounding box center [173, 248] width 41 height 19
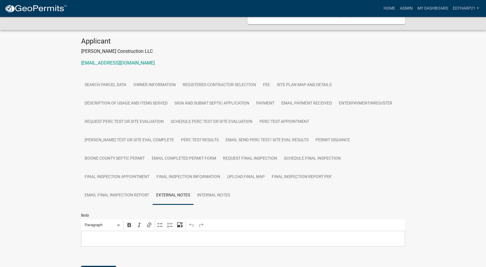
scroll to position [117, 0]
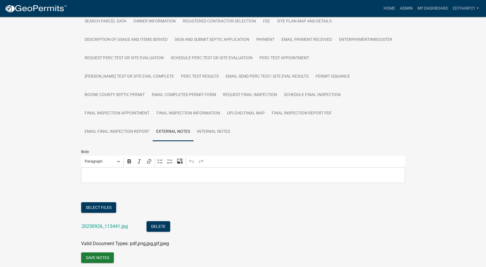
click at [85, 172] on p "Editor editing area: main. Press Alt+0 for help." at bounding box center [243, 175] width 318 height 7
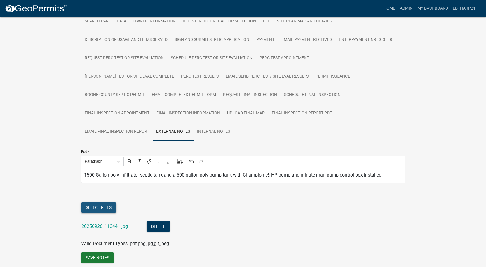
click at [107, 202] on button "Select files" at bounding box center [98, 207] width 35 height 11
click at [101, 252] on button "Save Notes" at bounding box center [97, 257] width 33 height 11
click at [384, 172] on p "1500 Gallon poly Infiltrator septic tank and a 500 gallon poly pump tank with C…" at bounding box center [243, 175] width 318 height 7
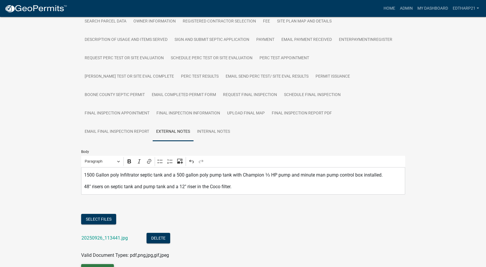
click at [88, 257] on button "Save Notes" at bounding box center [97, 269] width 33 height 11
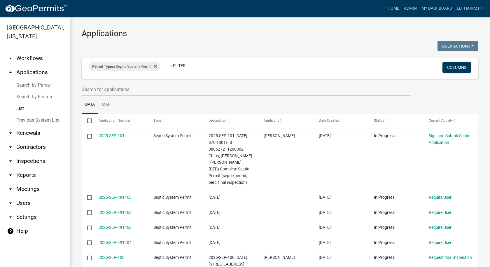
click at [104, 90] on input "text" at bounding box center [246, 89] width 329 height 12
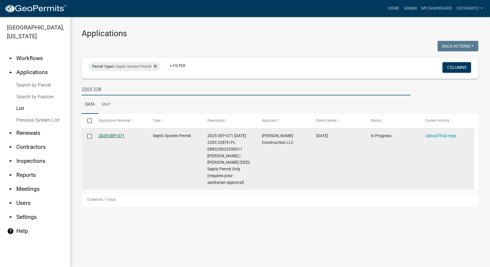
type input "2203 228"
click at [112, 134] on link "2025-SEP-071" at bounding box center [112, 135] width 26 height 5
